Goal: Navigation & Orientation: Find specific page/section

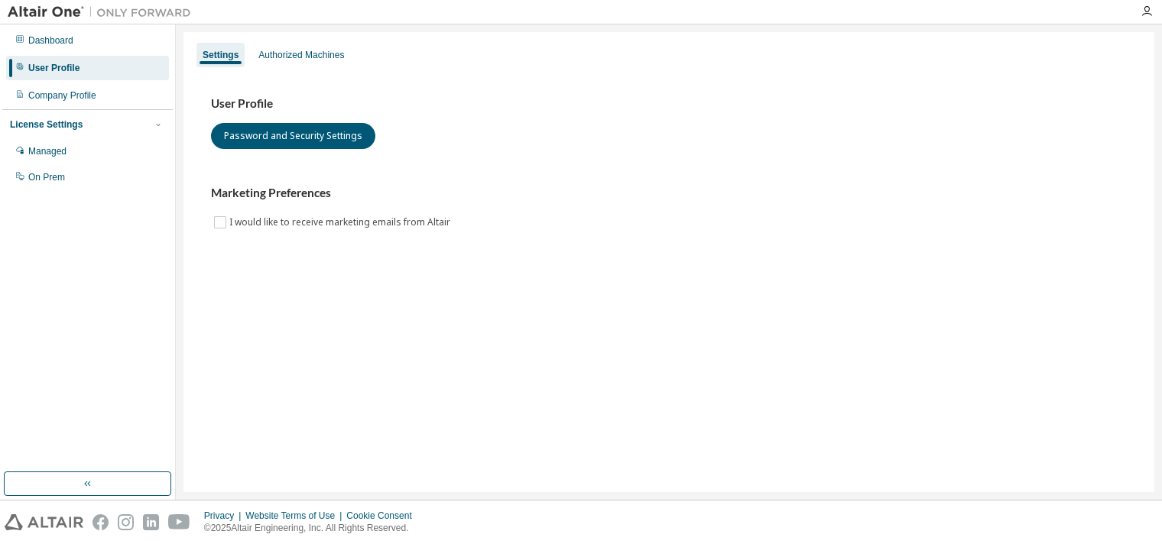
click at [92, 329] on div "Dashboard User Profile Company Profile License Settings Managed On Prem" at bounding box center [87, 248] width 170 height 443
click at [66, 149] on div "Managed" at bounding box center [47, 151] width 38 height 12
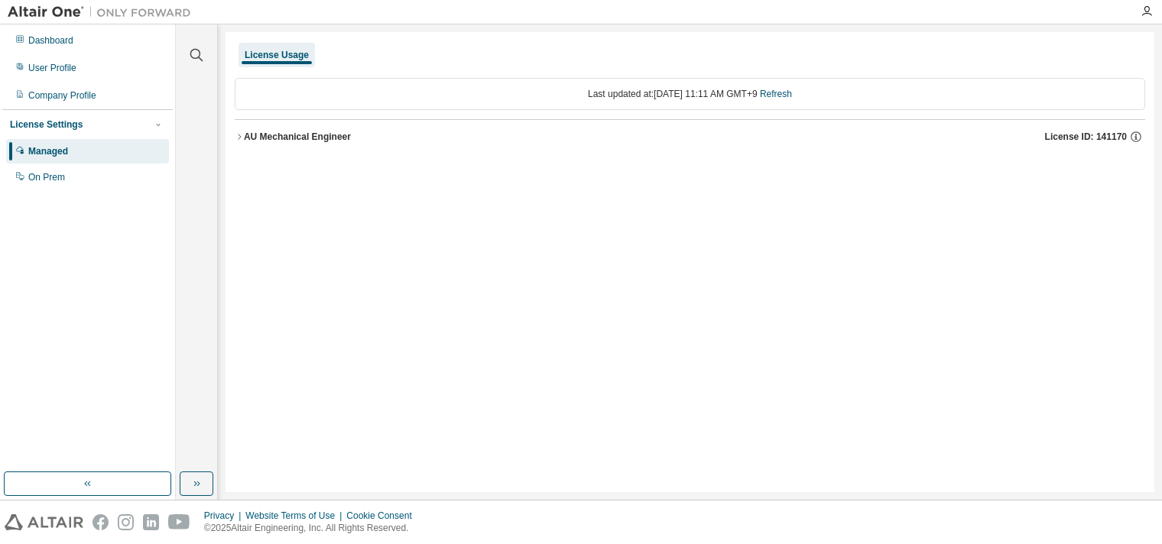
click at [238, 133] on icon "button" at bounding box center [239, 136] width 9 height 9
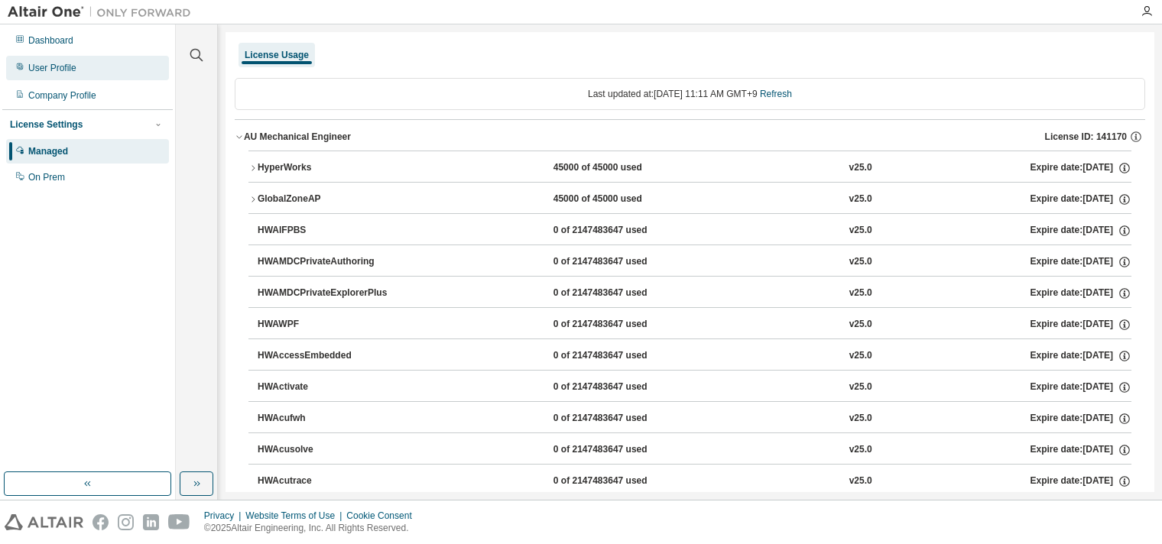
click at [53, 58] on div "User Profile" at bounding box center [87, 68] width 163 height 24
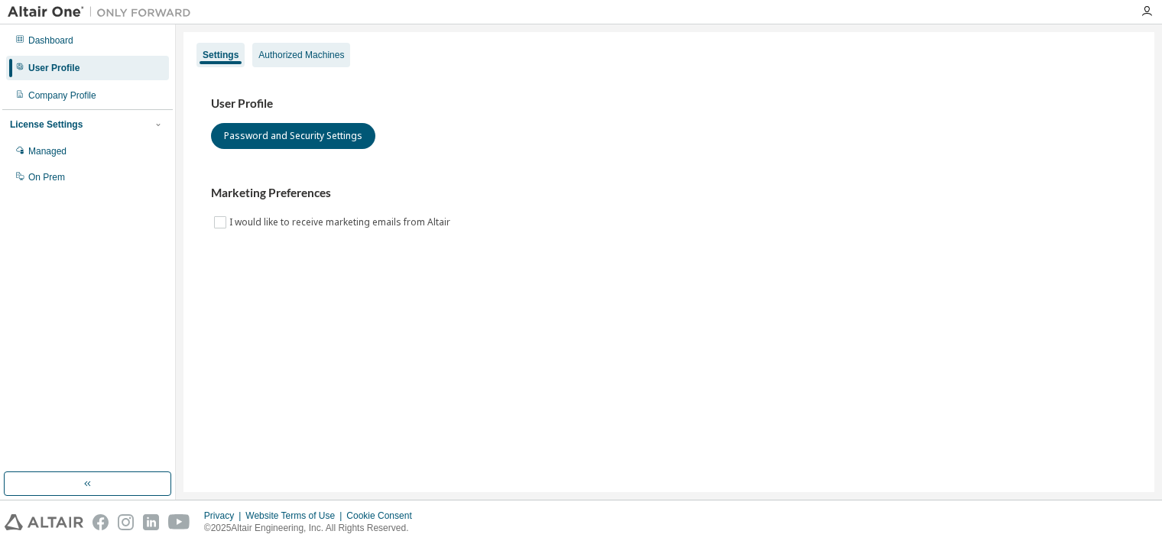
click at [271, 60] on div "Authorized Machines" at bounding box center [301, 55] width 86 height 12
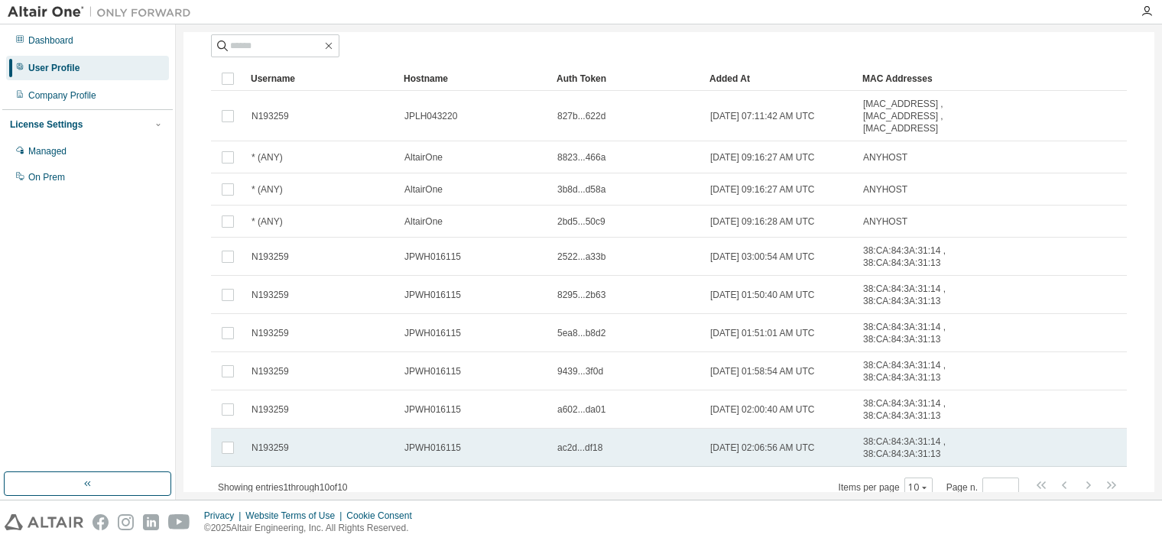
scroll to position [144, 0]
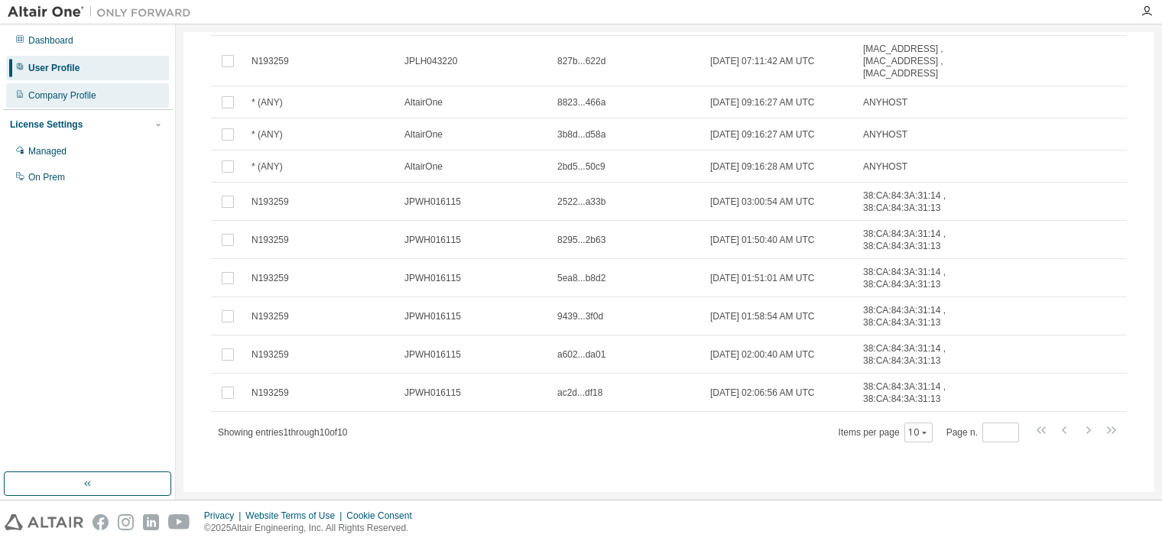
click at [72, 101] on div "Company Profile" at bounding box center [62, 95] width 68 height 12
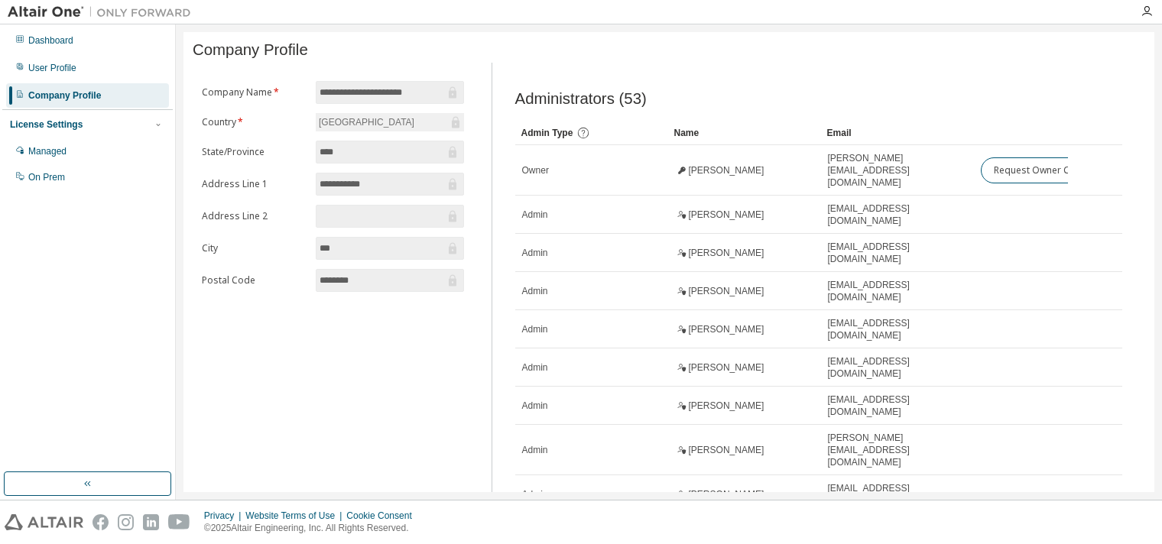
click at [144, 54] on div "Dashboard User Profile Company Profile License Settings Managed On Prem" at bounding box center [87, 109] width 170 height 164
click at [109, 56] on div "User Profile" at bounding box center [87, 68] width 163 height 24
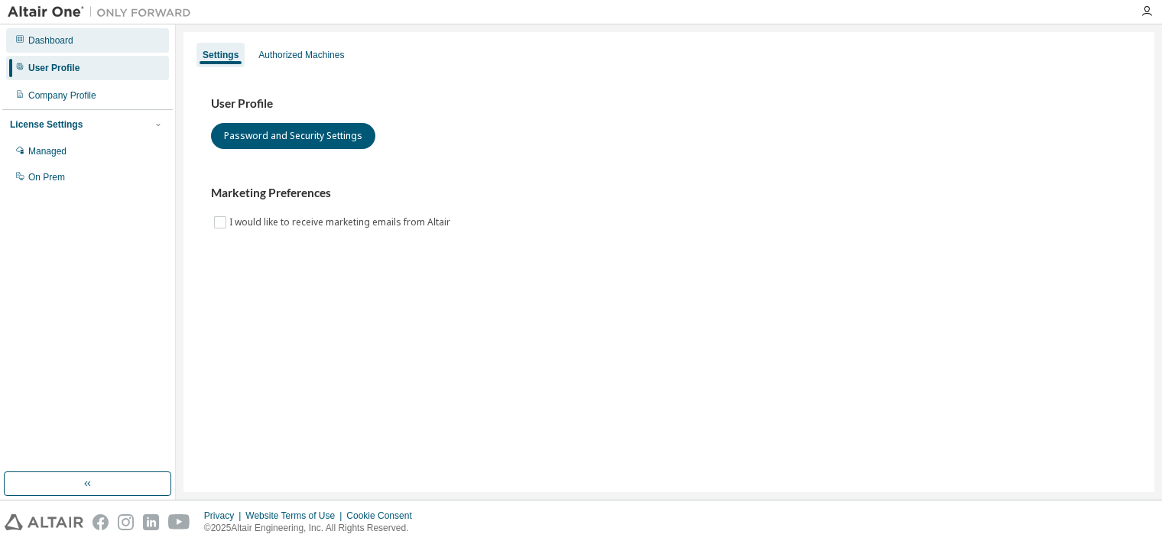
click at [99, 35] on div "Dashboard" at bounding box center [87, 40] width 163 height 24
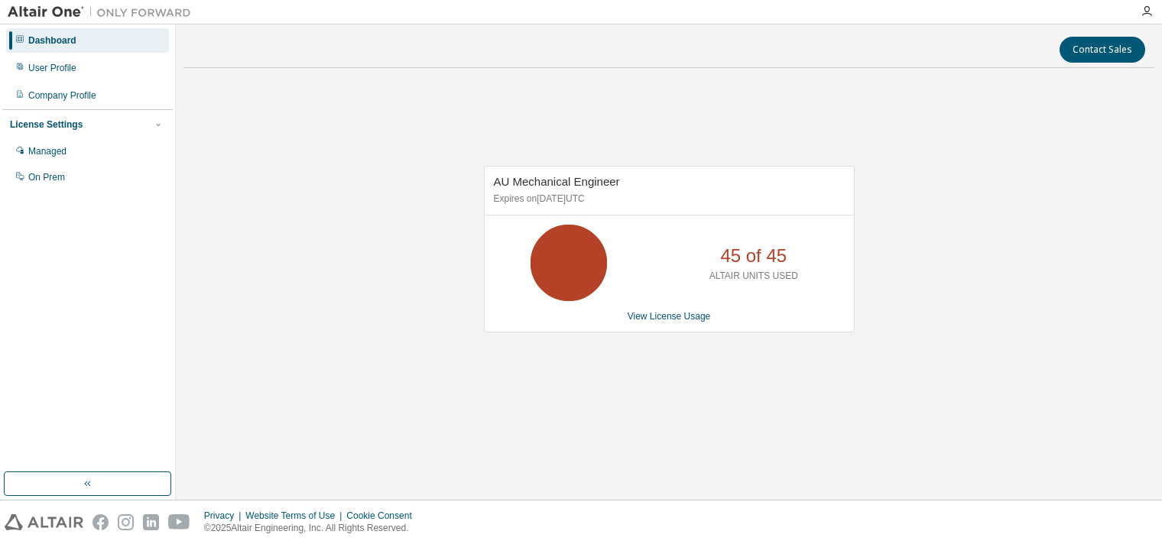
click at [100, 339] on div "Dashboard User Profile Company Profile License Settings Managed On Prem" at bounding box center [87, 248] width 170 height 443
click at [124, 346] on div "Dashboard User Profile Company Profile License Settings Managed On Prem" at bounding box center [87, 248] width 170 height 443
click at [654, 312] on link "View License Usage" at bounding box center [669, 316] width 83 height 11
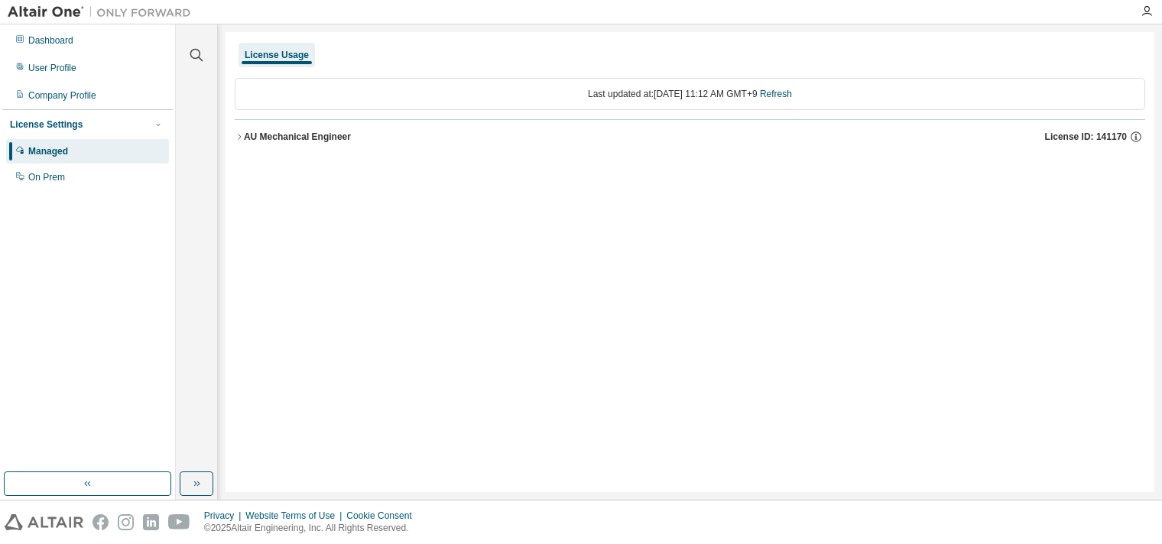
click at [238, 135] on icon "button" at bounding box center [239, 136] width 9 height 9
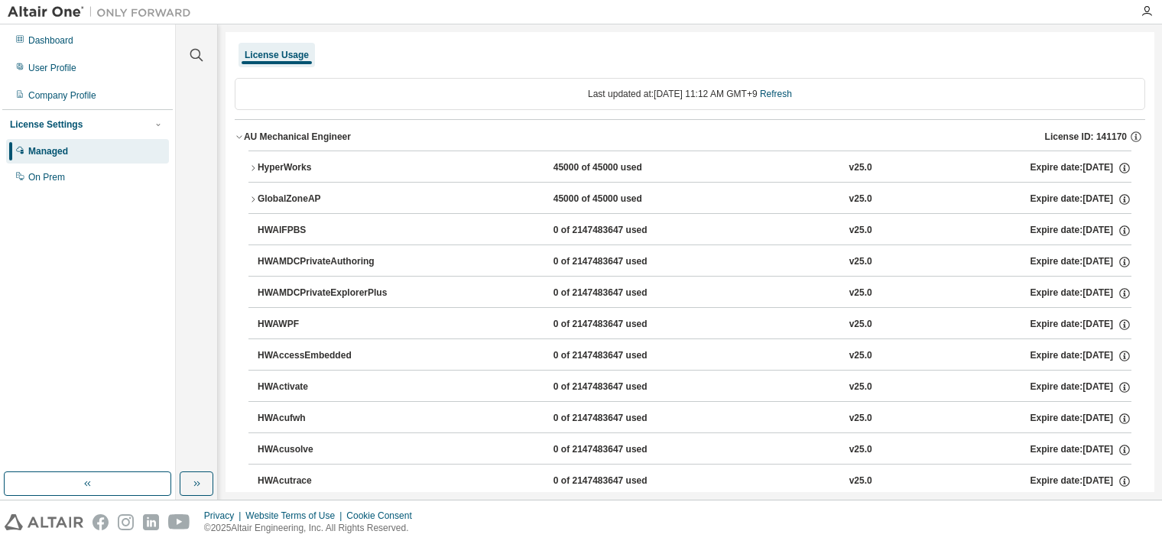
click at [254, 169] on icon "button" at bounding box center [253, 167] width 3 height 5
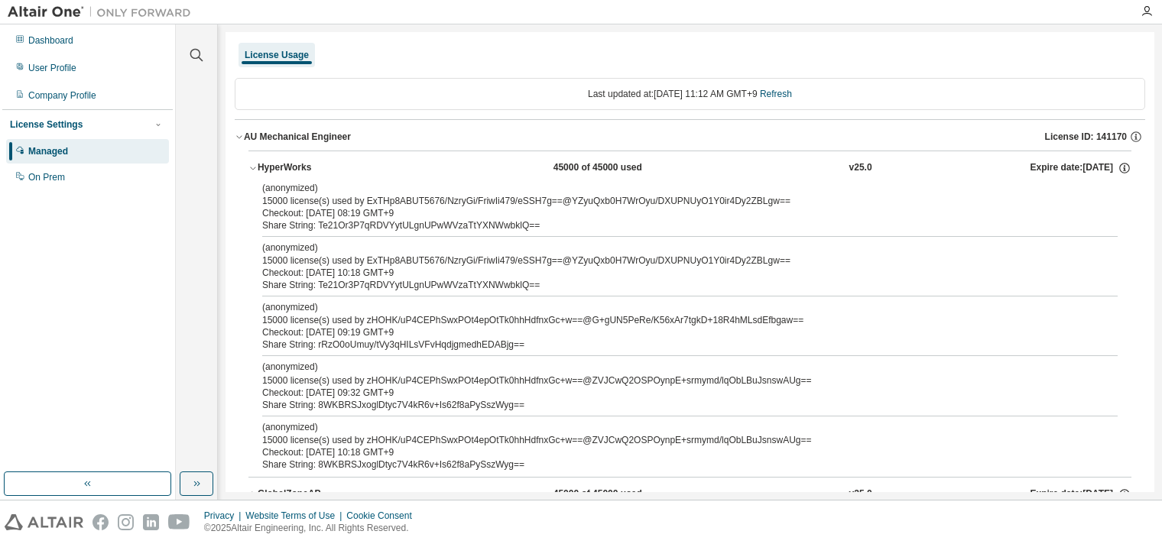
click at [252, 164] on icon "button" at bounding box center [252, 168] width 9 height 9
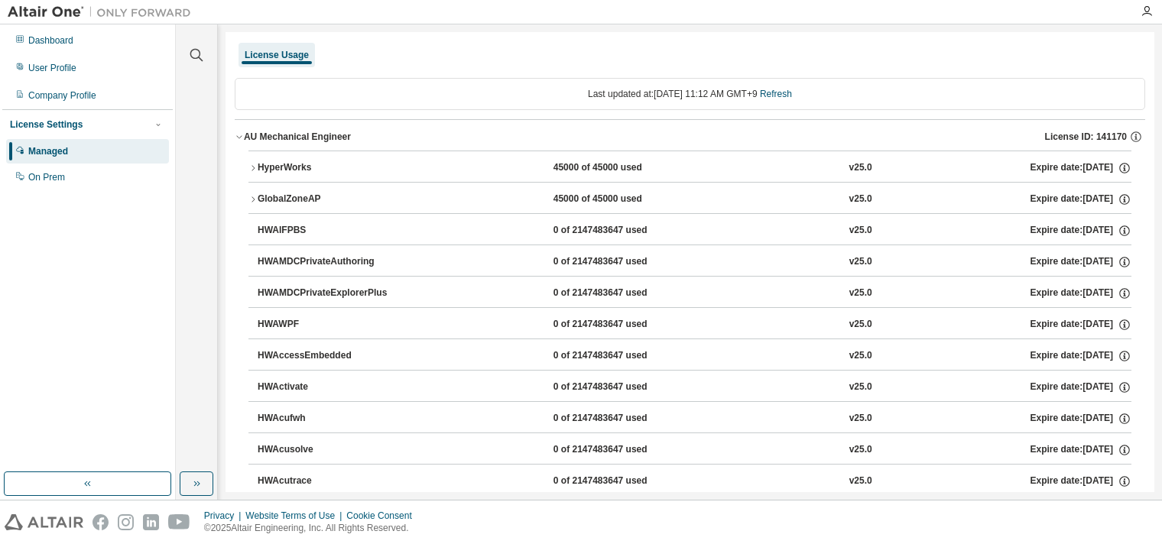
click at [253, 190] on button "GlobalZoneAP 45000 of 45000 used v25.0 Expire date: [DATE]" at bounding box center [689, 200] width 883 height 34
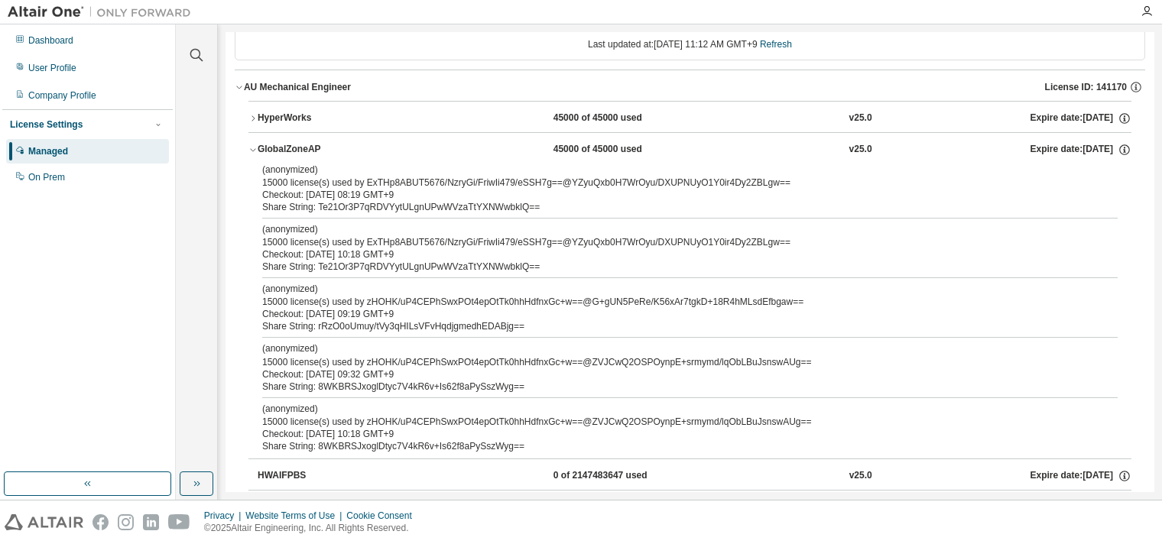
scroll to position [76, 0]
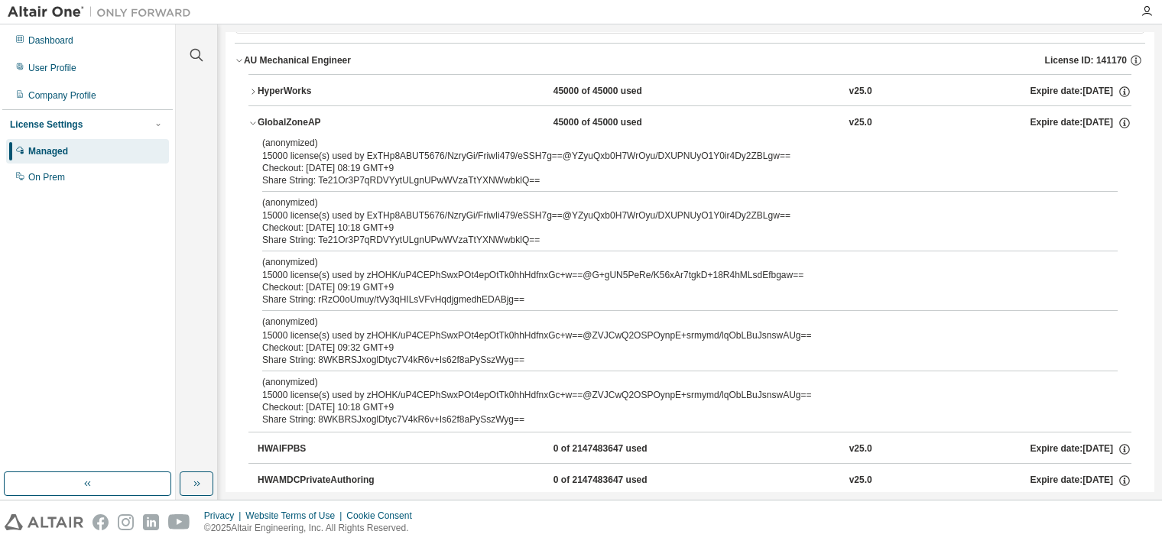
click at [251, 120] on icon "button" at bounding box center [252, 122] width 9 height 9
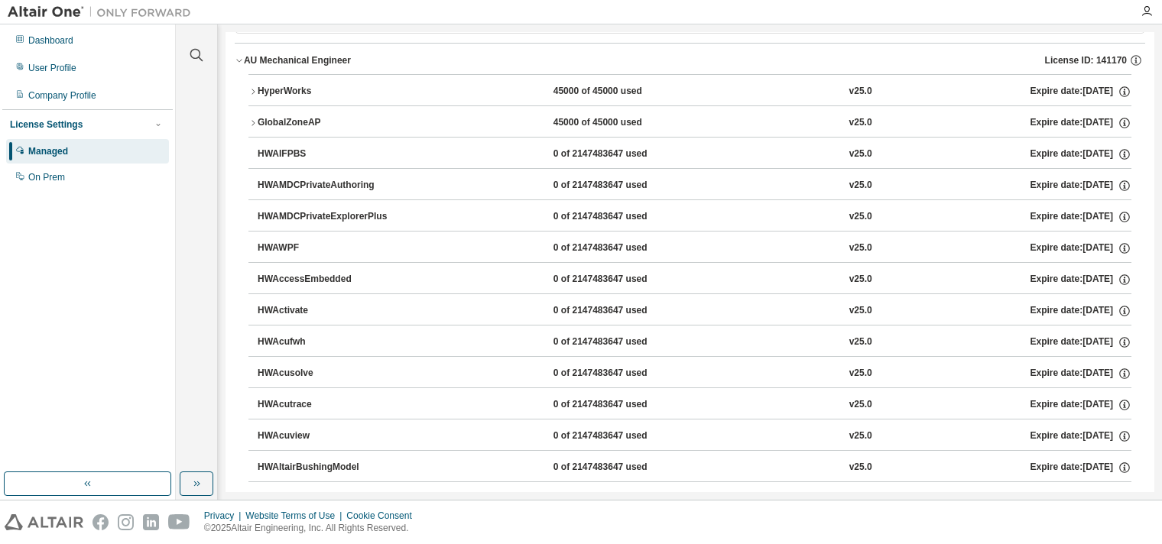
scroll to position [0, 0]
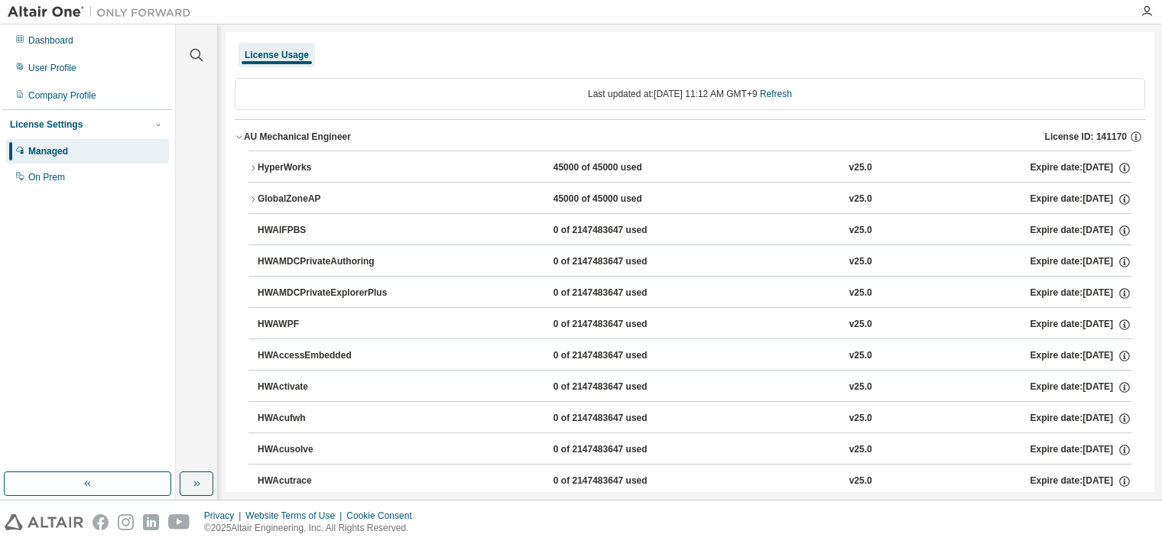
click at [1128, 64] on div "License Usage" at bounding box center [690, 55] width 910 height 28
click at [105, 73] on div "User Profile" at bounding box center [87, 68] width 163 height 24
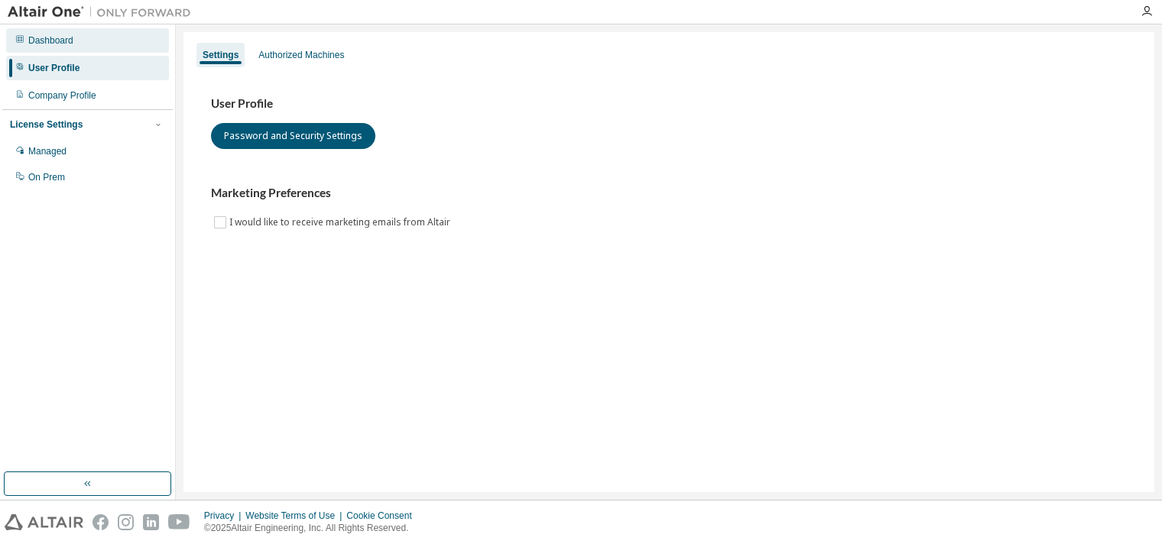
click at [115, 51] on div "Dashboard" at bounding box center [87, 40] width 163 height 24
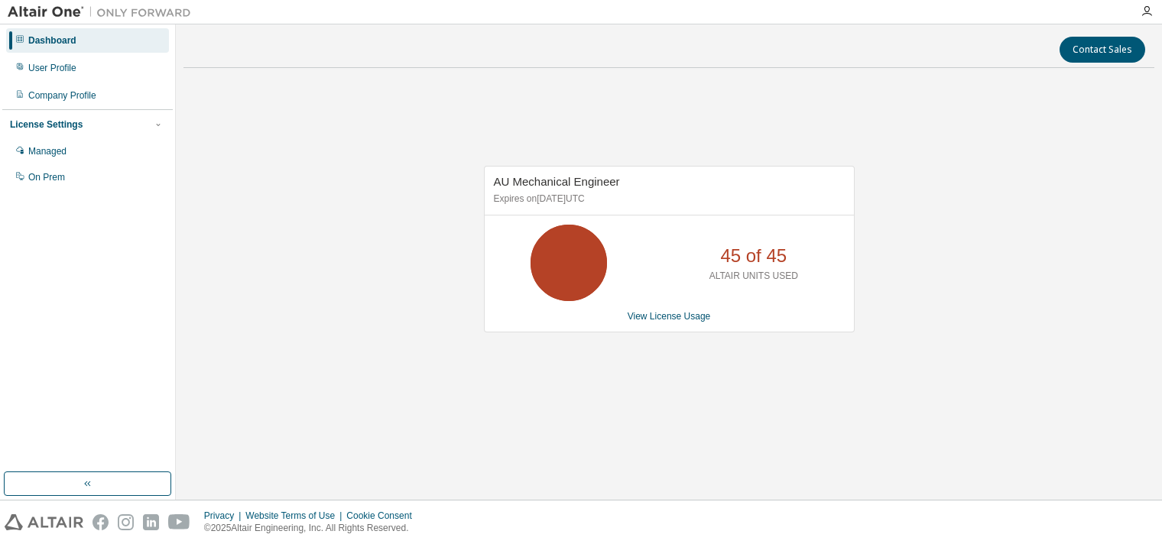
click at [92, 80] on div "Dashboard User Profile Company Profile License Settings Managed On Prem" at bounding box center [87, 109] width 170 height 164
click at [84, 74] on div "User Profile" at bounding box center [87, 68] width 163 height 24
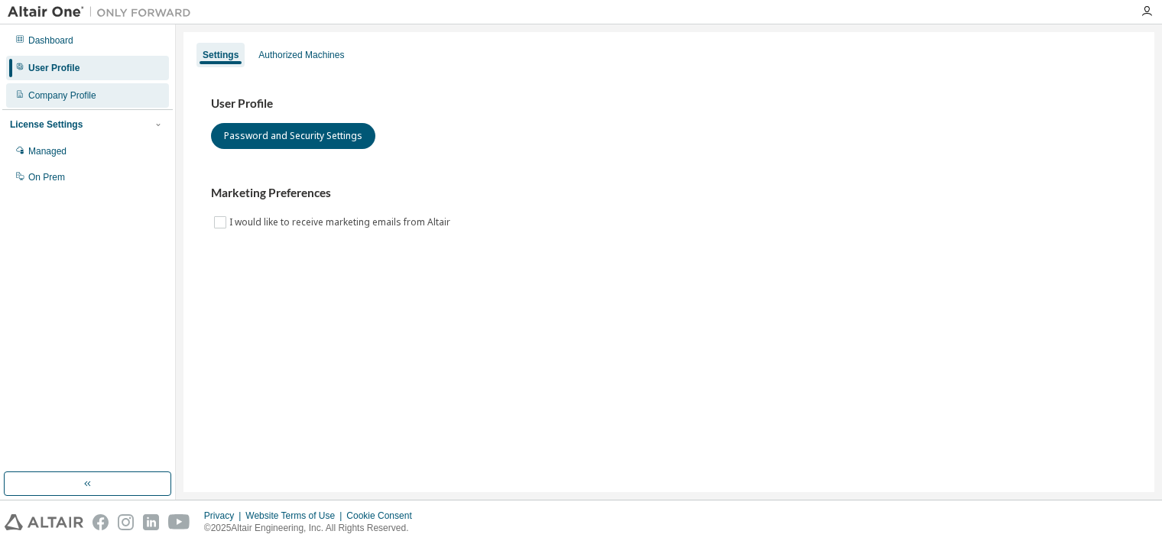
click at [63, 90] on div "Company Profile" at bounding box center [62, 95] width 68 height 12
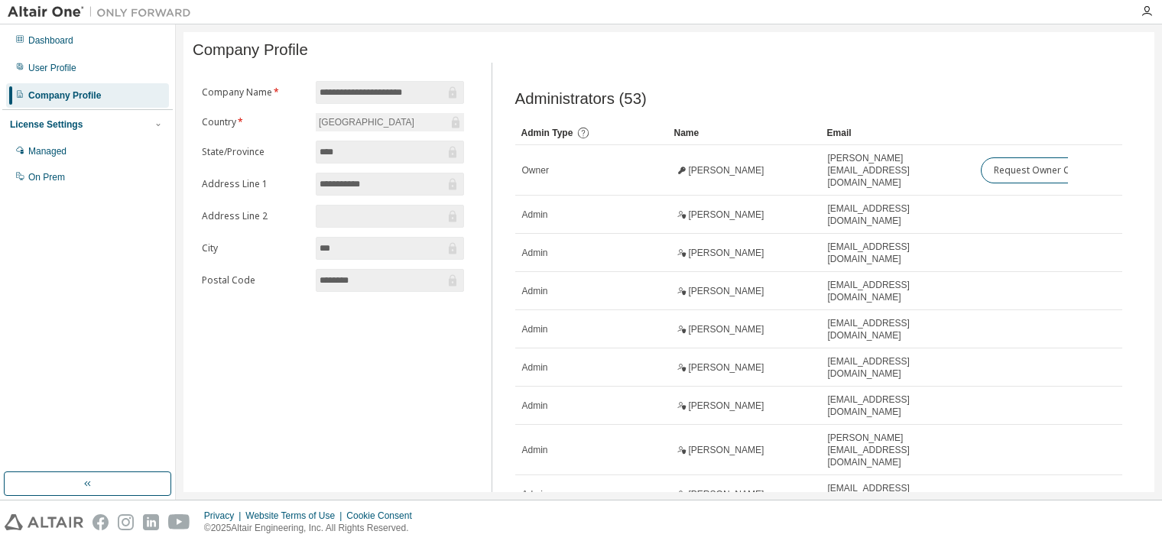
click at [70, 130] on div "License Settings" at bounding box center [46, 124] width 73 height 12
click at [128, 122] on div "License Settings" at bounding box center [87, 125] width 155 height 14
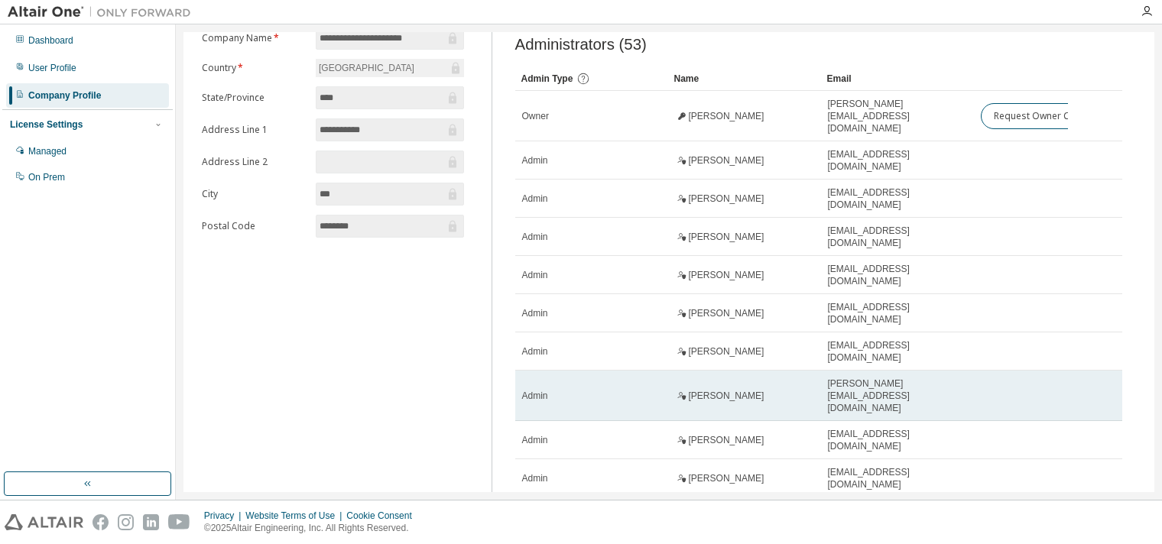
scroll to position [109, 0]
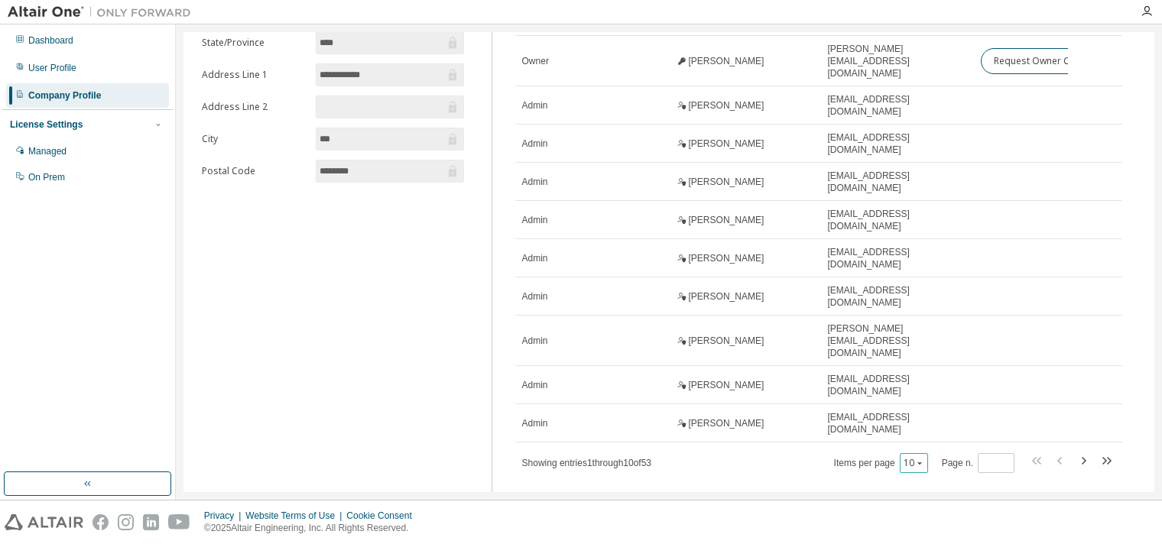
click at [907, 457] on button "10" at bounding box center [914, 463] width 21 height 12
click at [918, 508] on div "50" at bounding box center [955, 508] width 122 height 18
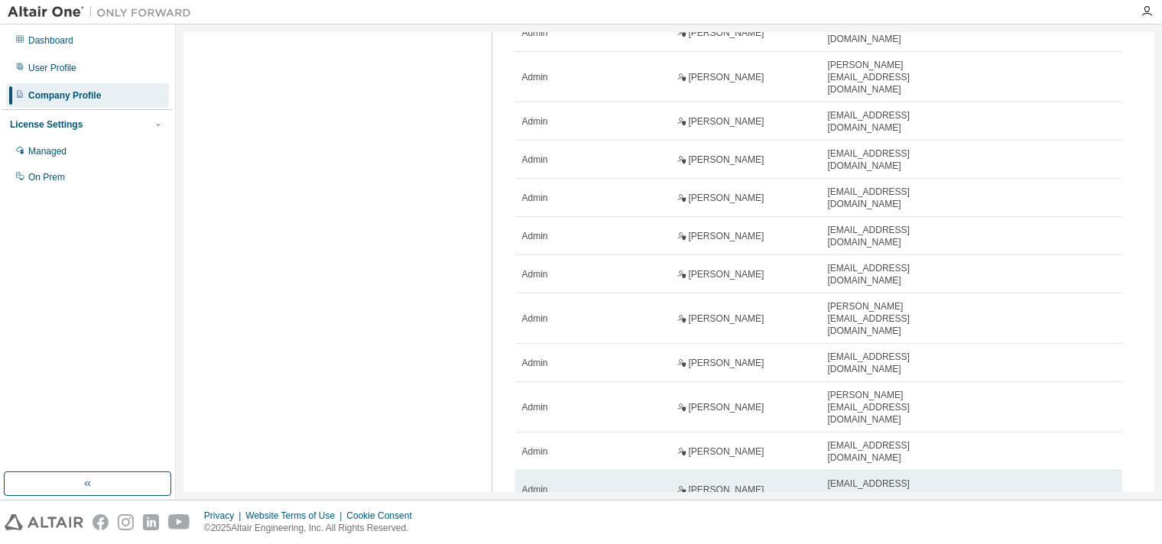
scroll to position [1583, 0]
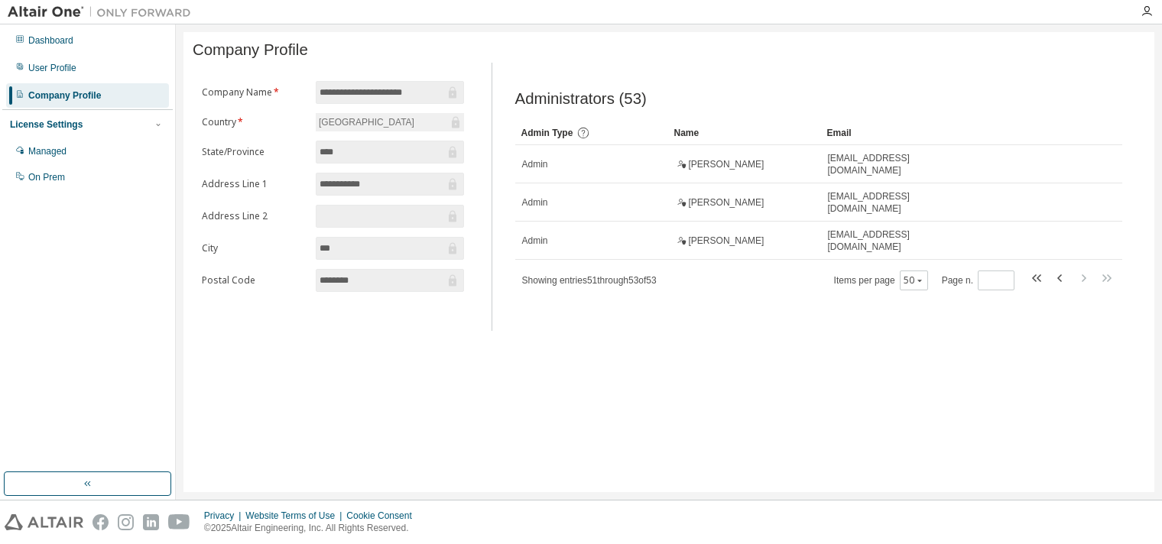
scroll to position [0, 0]
click at [1059, 277] on icon "button" at bounding box center [1060, 278] width 18 height 18
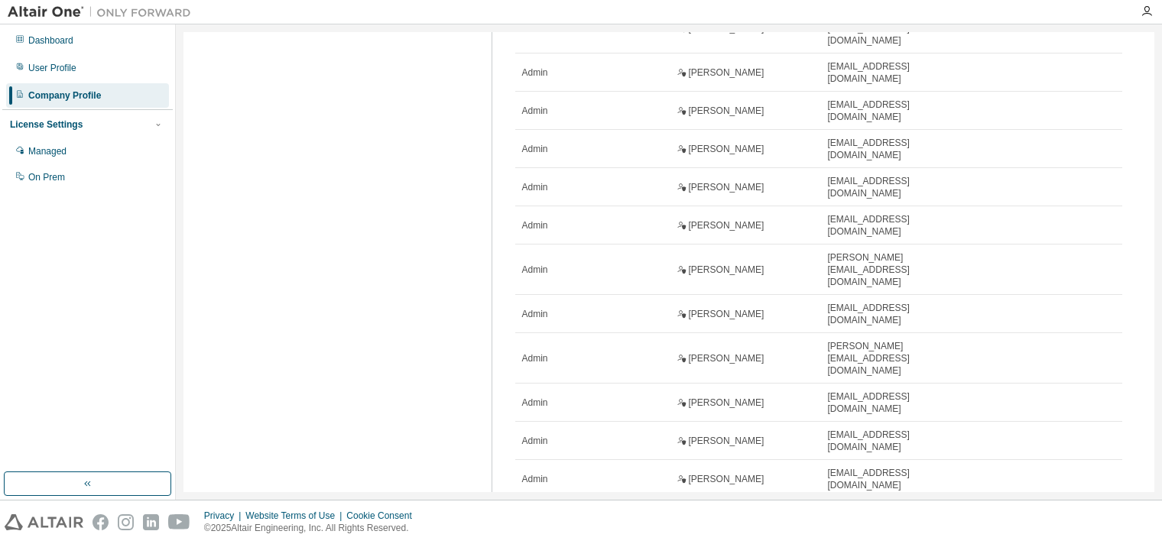
scroll to position [1583, 0]
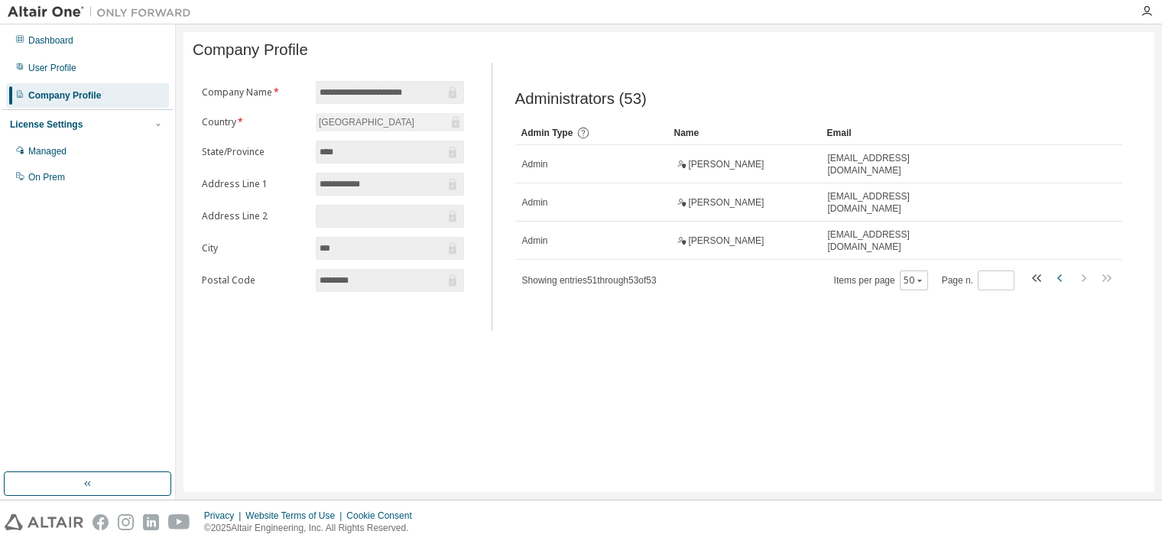
click at [1052, 277] on icon "button" at bounding box center [1060, 278] width 18 height 18
type input "*"
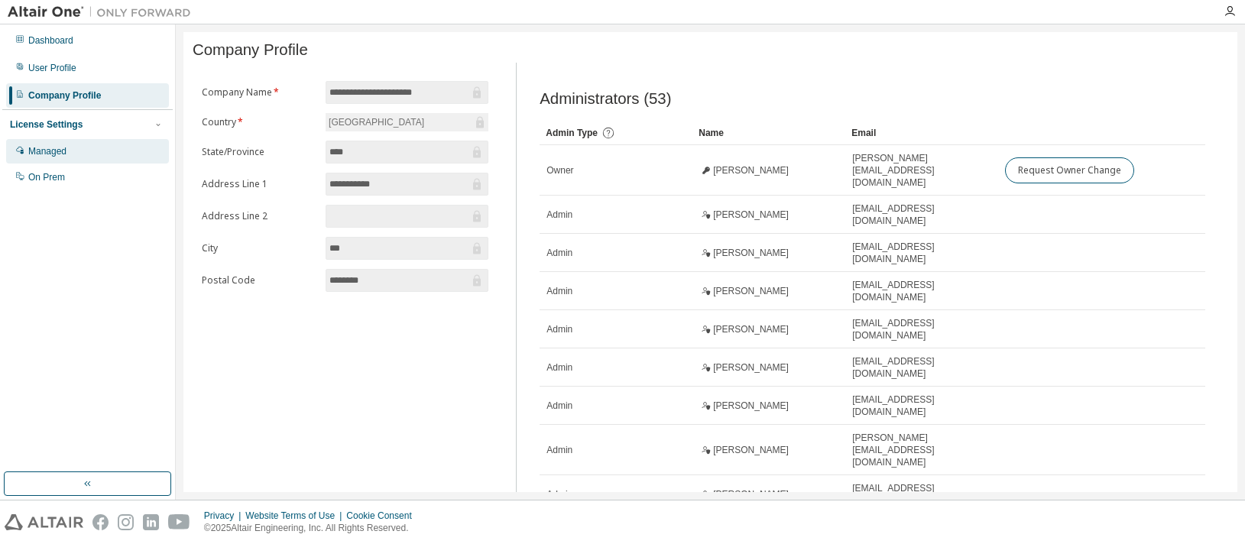
click at [45, 159] on div "Managed" at bounding box center [87, 151] width 163 height 24
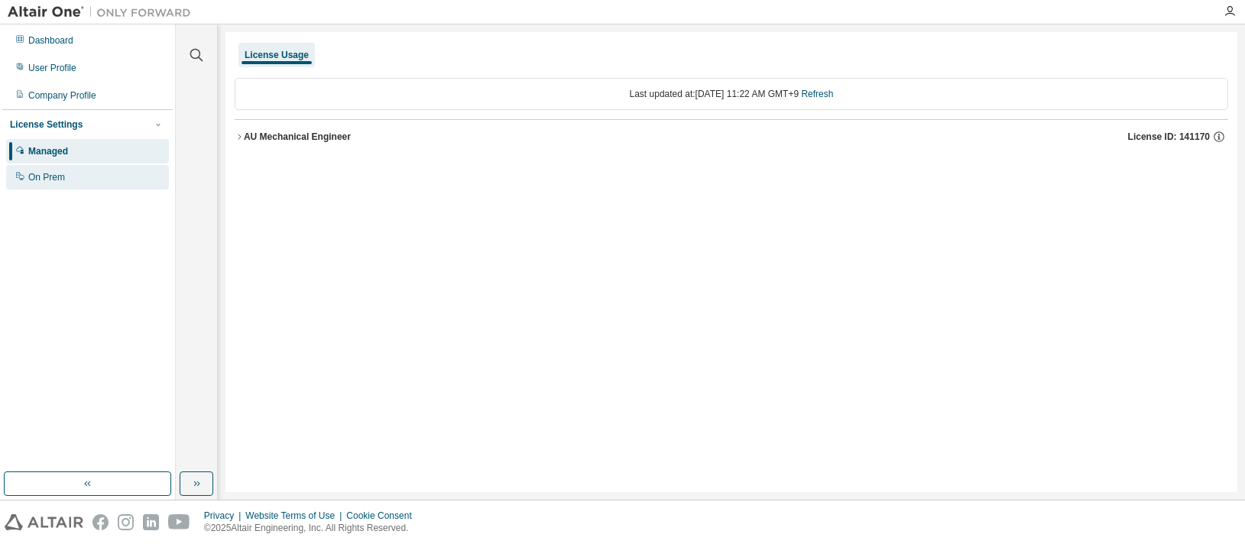
click at [45, 180] on div "On Prem" at bounding box center [46, 177] width 37 height 12
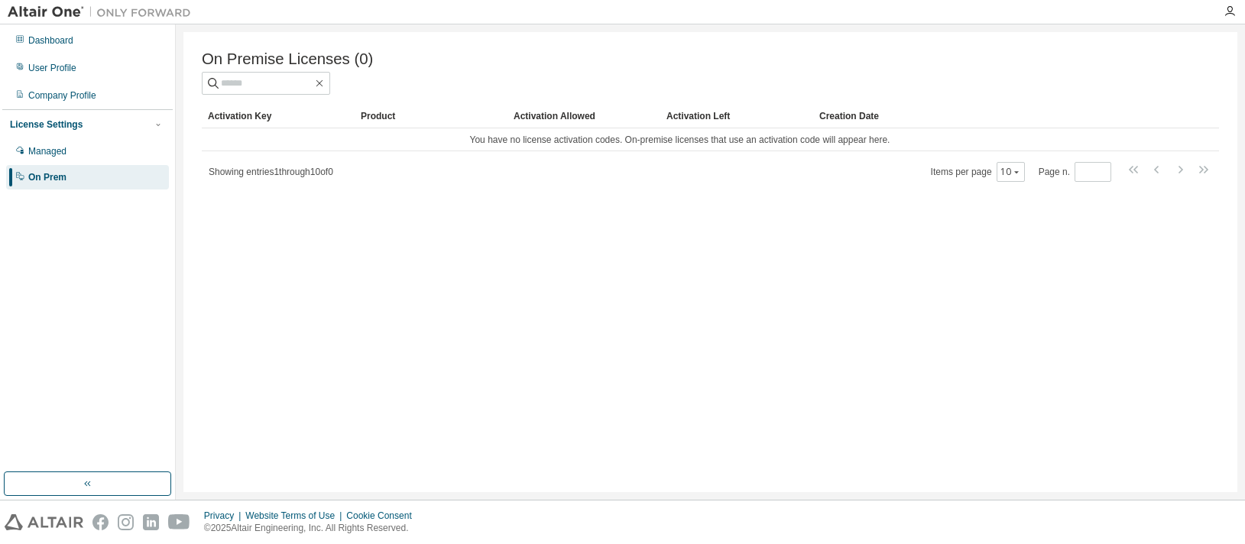
click at [359, 421] on div "On Premise Licenses (0) Clear Load Save Save As Field Operator Value Select fil…" at bounding box center [710, 262] width 1054 height 460
click at [72, 48] on div "Dashboard" at bounding box center [87, 40] width 163 height 24
